Goal: Information Seeking & Learning: Learn about a topic

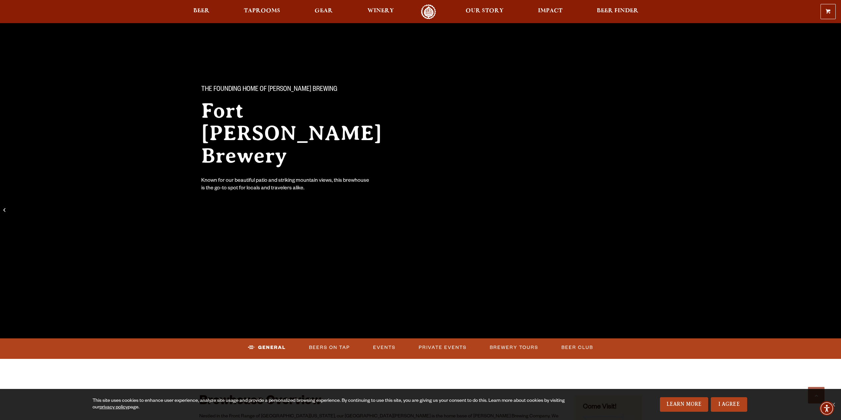
scroll to position [655, 0]
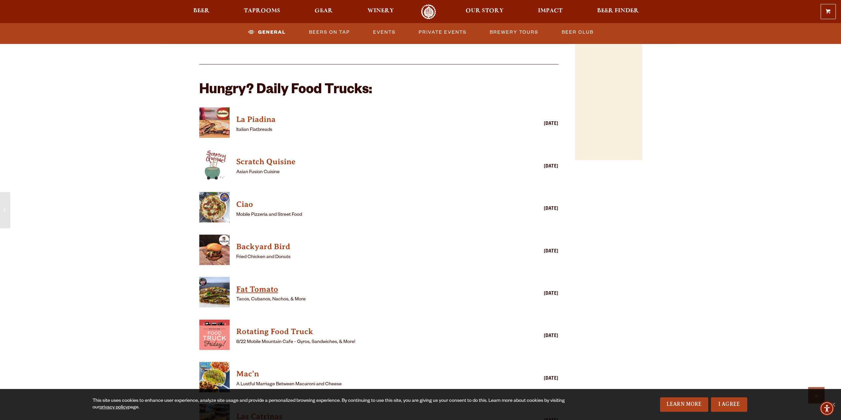
click at [251, 284] on h4 "Fat Tomato" at bounding box center [369, 289] width 266 height 11
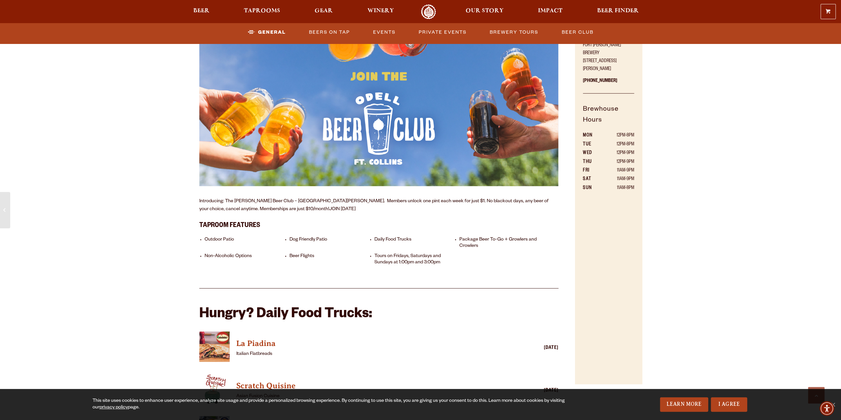
scroll to position [391, 0]
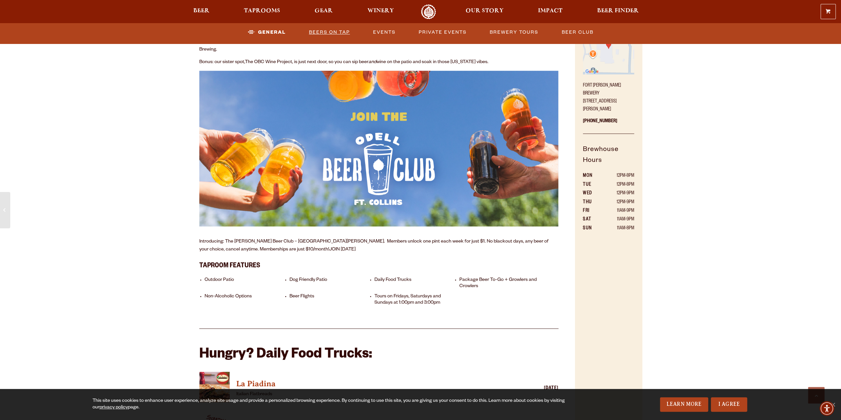
click at [333, 28] on link "Beers on Tap" at bounding box center [329, 32] width 46 height 15
click at [330, 30] on link "Beers on Tap" at bounding box center [324, 32] width 58 height 15
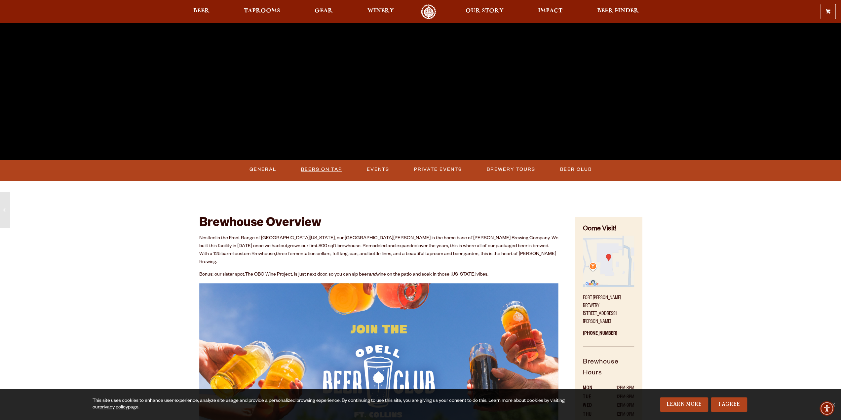
scroll to position [198, 0]
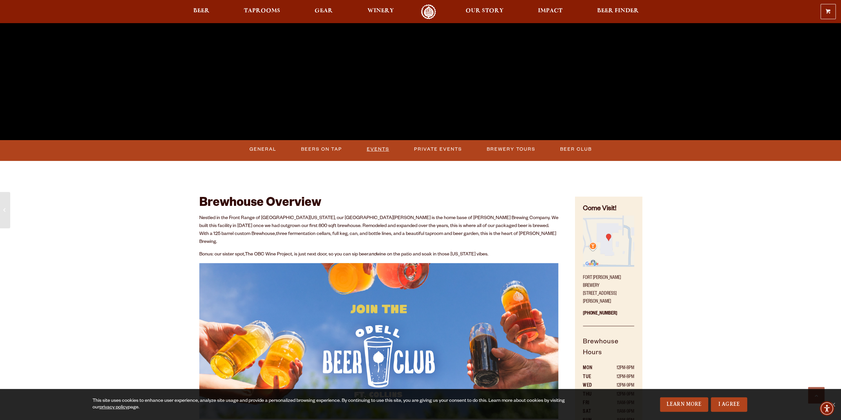
click at [374, 149] on link "Events" at bounding box center [378, 149] width 28 height 15
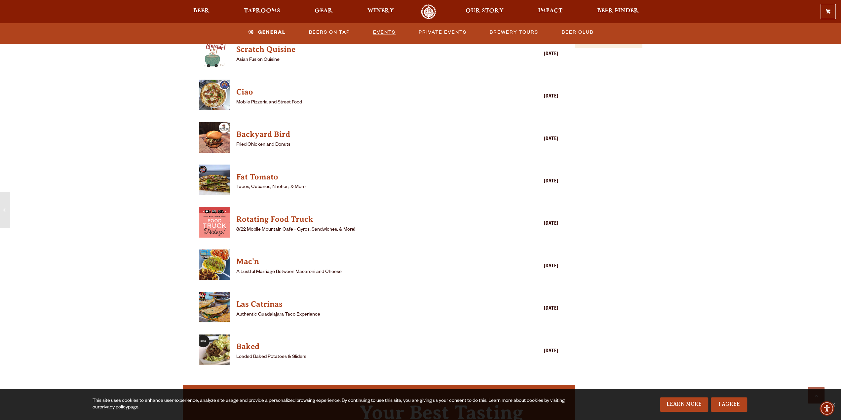
scroll to position [594, 0]
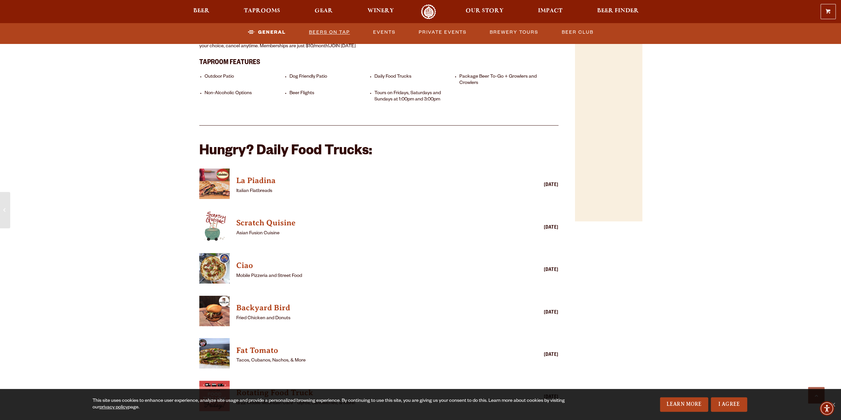
click at [330, 36] on link "Beers on Tap" at bounding box center [329, 32] width 46 height 15
click at [255, 29] on link "General" at bounding box center [261, 32] width 32 height 15
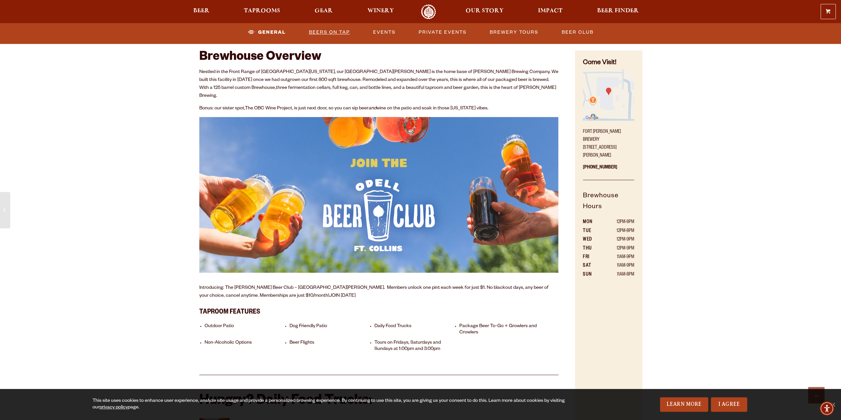
click at [322, 31] on link "Beers on Tap" at bounding box center [329, 32] width 46 height 15
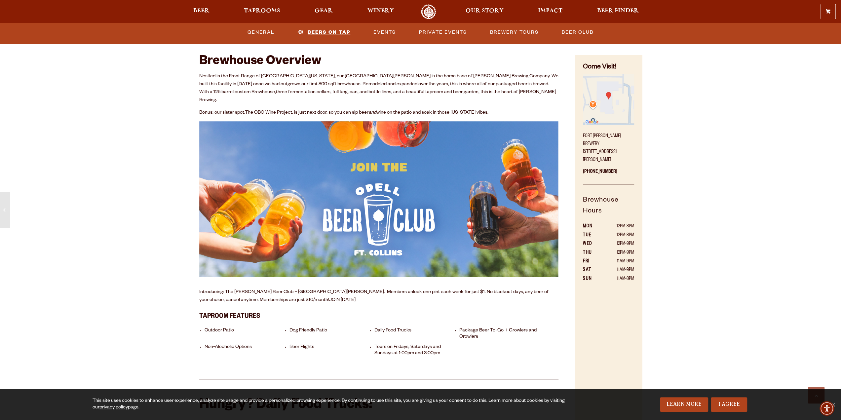
scroll to position [337, 0]
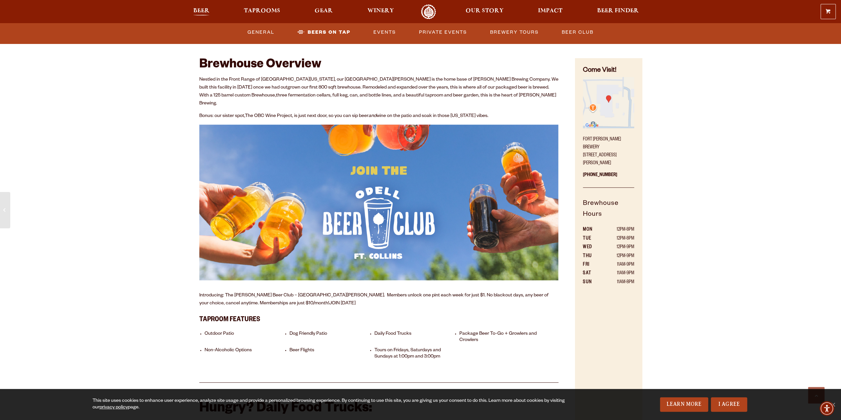
click at [204, 9] on span "Beer" at bounding box center [201, 10] width 16 height 5
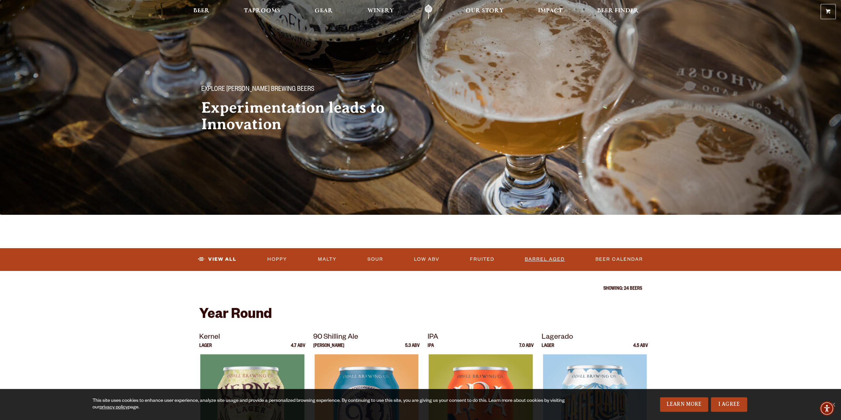
click at [552, 259] on link "Barrel Aged" at bounding box center [544, 259] width 45 height 15
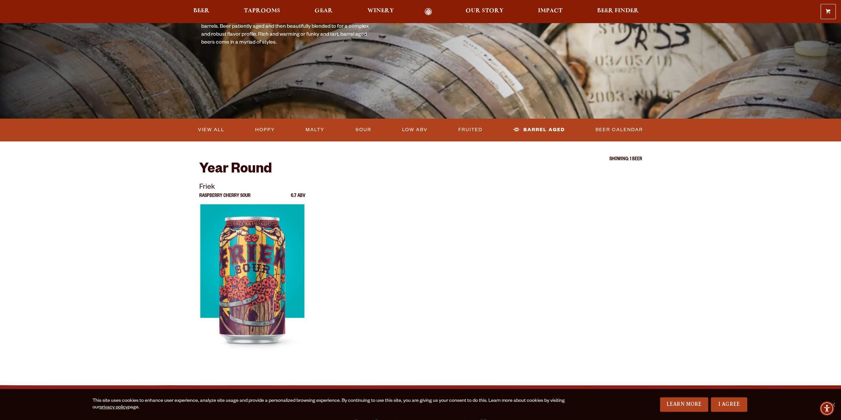
scroll to position [99, 0]
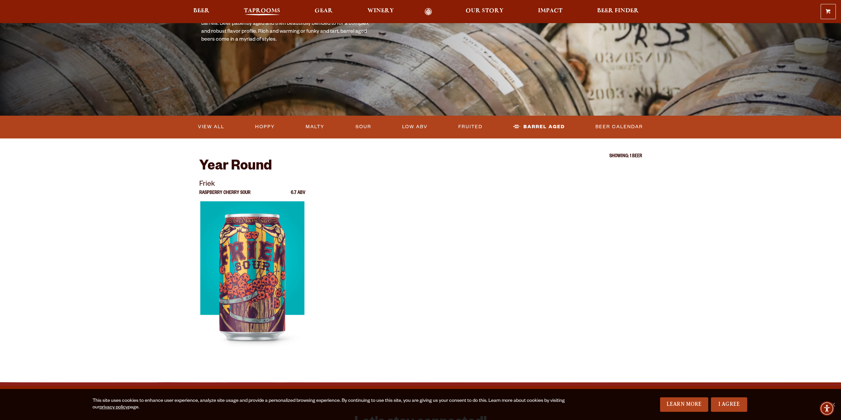
click at [263, 12] on span "Taprooms" at bounding box center [262, 10] width 36 height 5
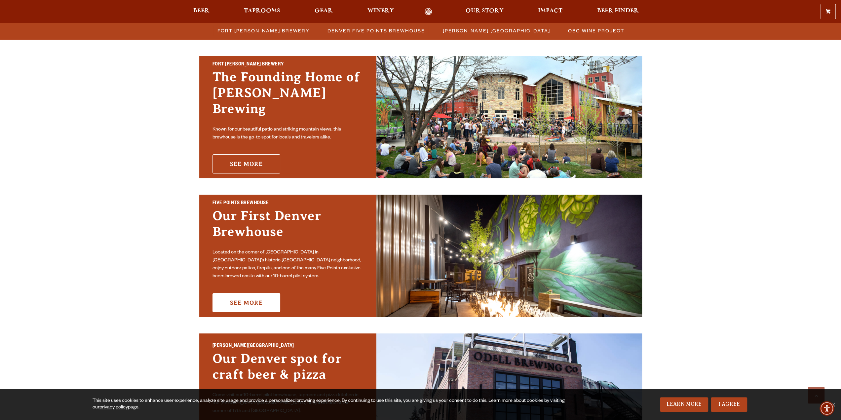
scroll to position [198, 0]
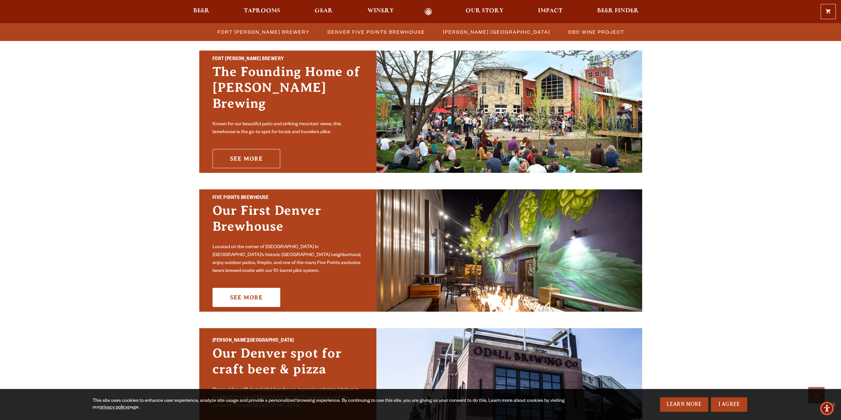
click at [260, 149] on link "See More" at bounding box center [247, 158] width 68 height 19
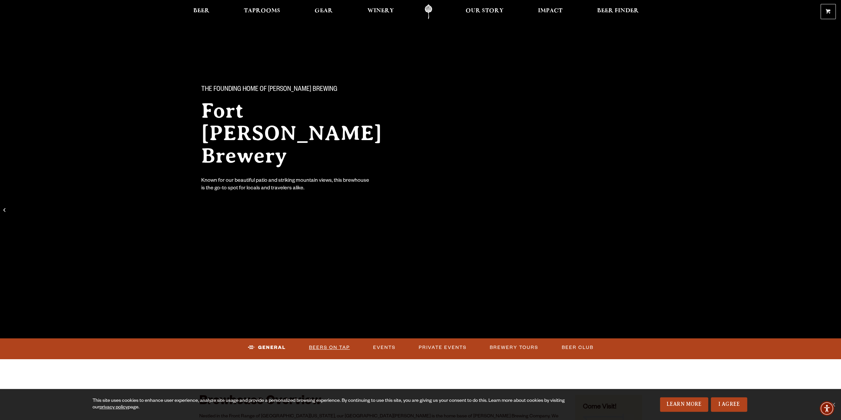
click at [338, 348] on link "Beers on Tap" at bounding box center [329, 347] width 46 height 15
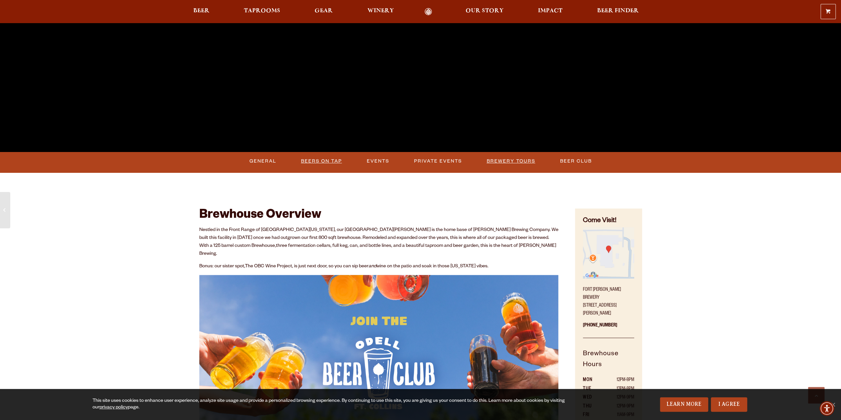
scroll to position [159, 0]
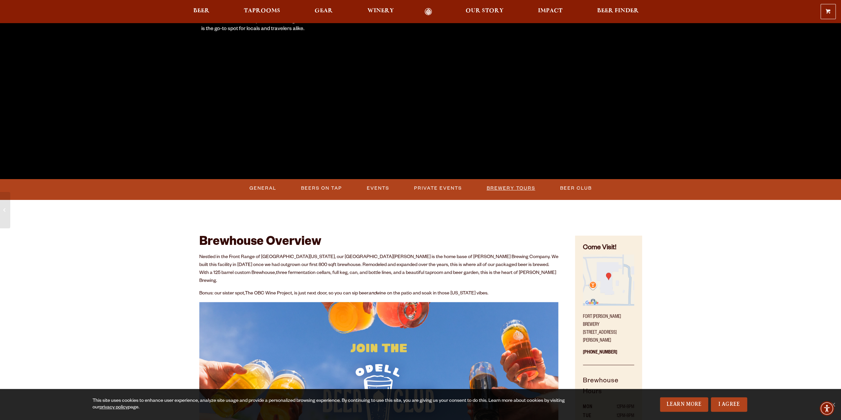
click at [518, 183] on link "Brewery Tours" at bounding box center [511, 188] width 54 height 15
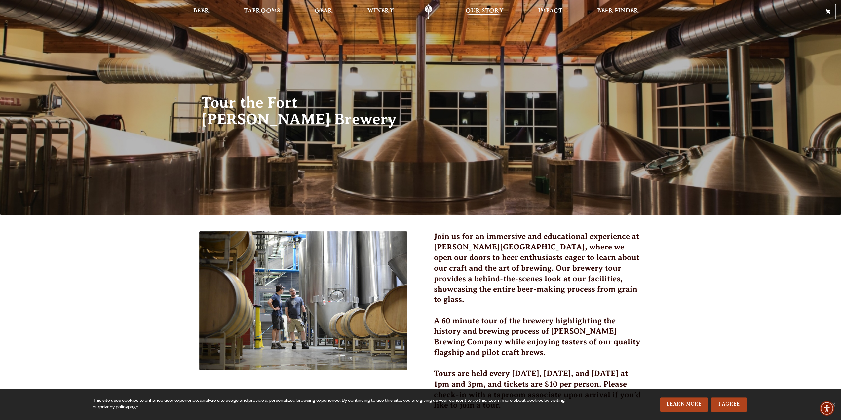
click at [473, 12] on span "Our Story" at bounding box center [485, 10] width 38 height 5
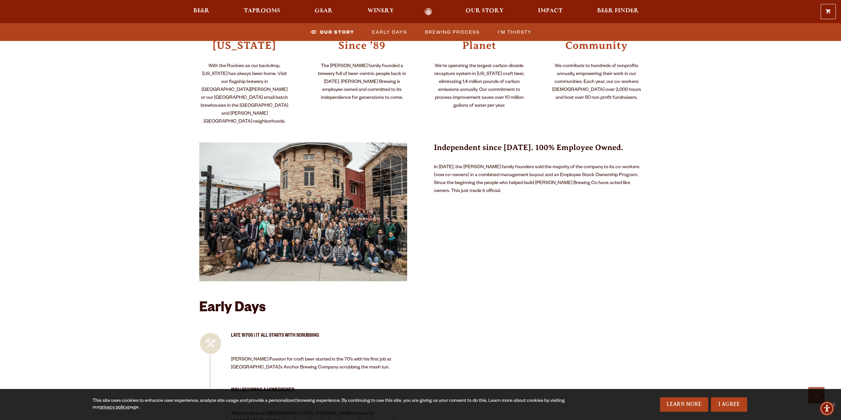
scroll to position [397, 0]
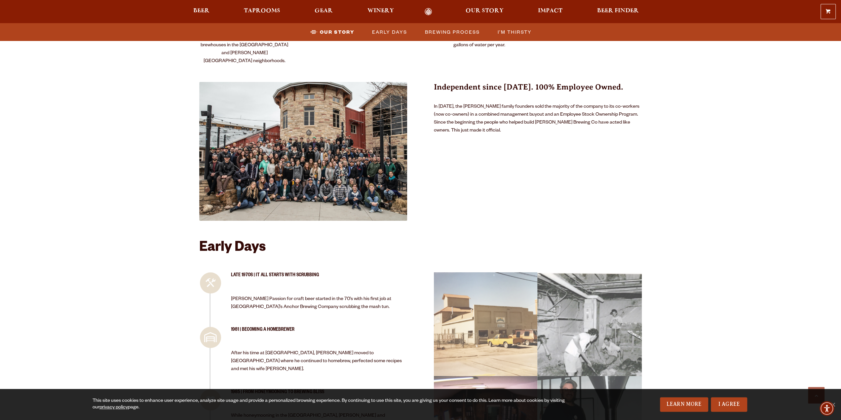
click at [216, 272] on div at bounding box center [210, 282] width 21 height 21
click at [290, 272] on div "Late 1970s | It all Starts with Scrubbing [PERSON_NAME] Passion for craft beer …" at bounding box center [319, 294] width 177 height 45
click at [317, 296] on p "[PERSON_NAME] Passion for craft beer started in the 70’s with his first job at …" at bounding box center [319, 304] width 177 height 16
click at [307, 296] on p "[PERSON_NAME] Passion for craft beer started in the 70’s with his first job at …" at bounding box center [319, 304] width 177 height 16
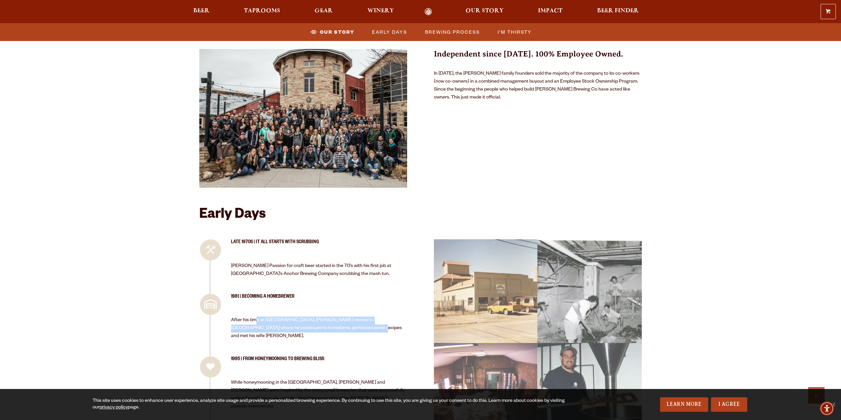
drag, startPoint x: 257, startPoint y: 290, endPoint x: 407, endPoint y: 300, distance: 150.4
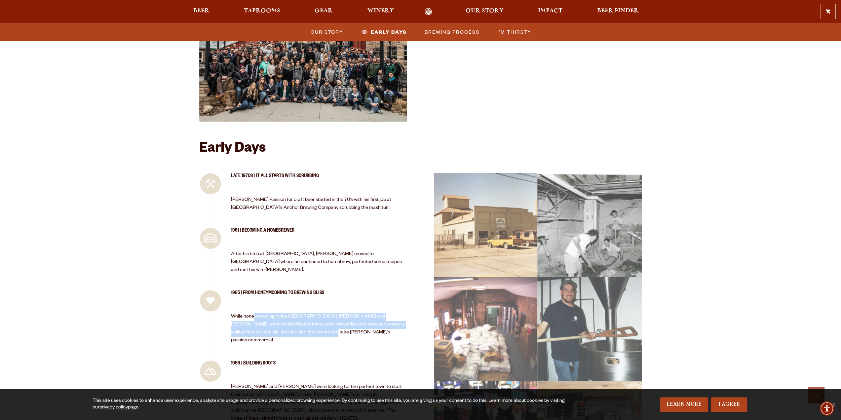
drag, startPoint x: 253, startPoint y: 281, endPoint x: 407, endPoint y: 298, distance: 155.0
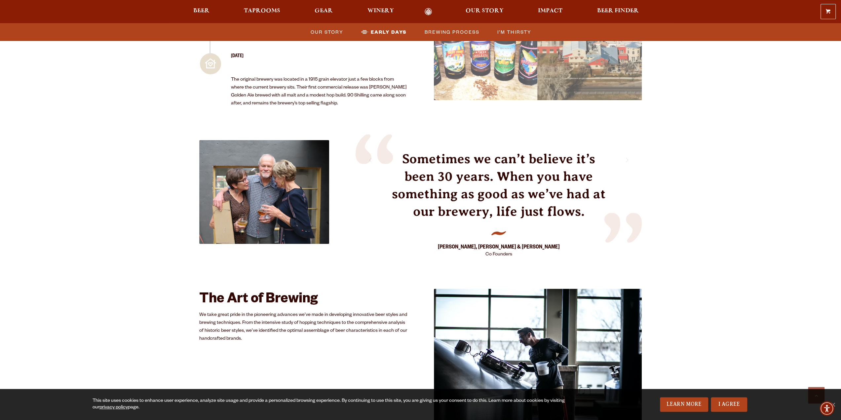
scroll to position [892, 0]
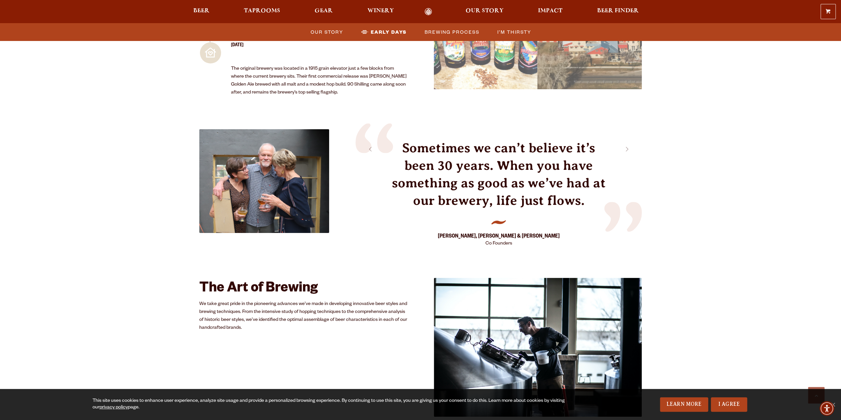
drag, startPoint x: 345, startPoint y: 342, endPoint x: 360, endPoint y: 120, distance: 223.0
click at [360, 139] on div "Sometimes we can’t believe it’s been 30 years. When you have something as good …" at bounding box center [499, 195] width 287 height 112
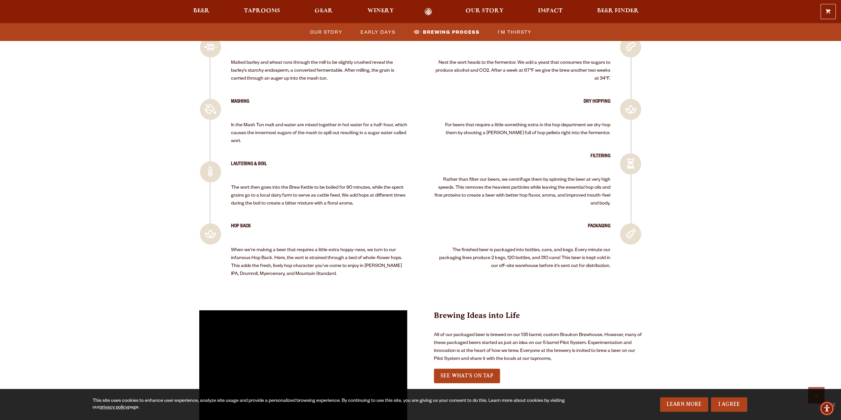
scroll to position [1289, 0]
